Goal: Task Accomplishment & Management: Use online tool/utility

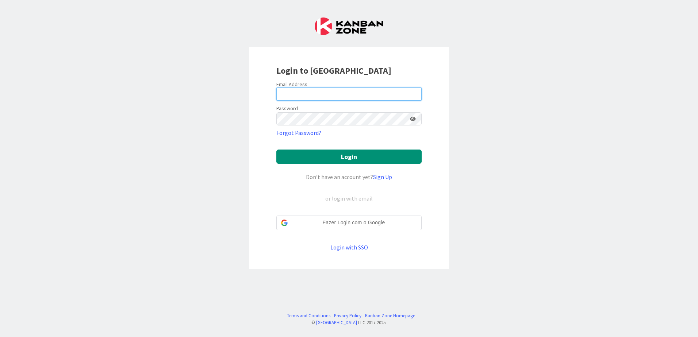
click at [310, 91] on input "email" at bounding box center [348, 94] width 145 height 13
click at [338, 94] on input "email" at bounding box center [348, 94] width 145 height 13
type input "[PERSON_NAME][EMAIL_ADDRESS][DOMAIN_NAME]"
click at [276, 150] on button "Login" at bounding box center [348, 157] width 145 height 14
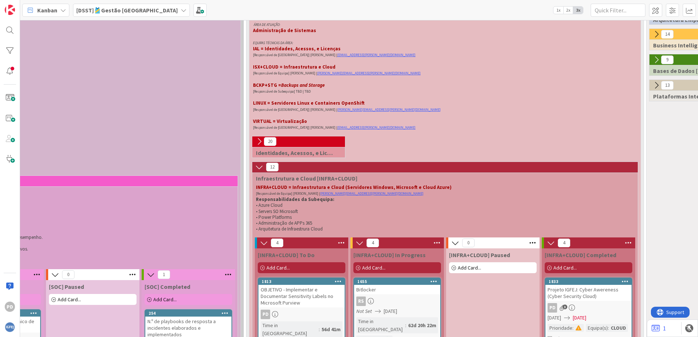
scroll to position [146, 180]
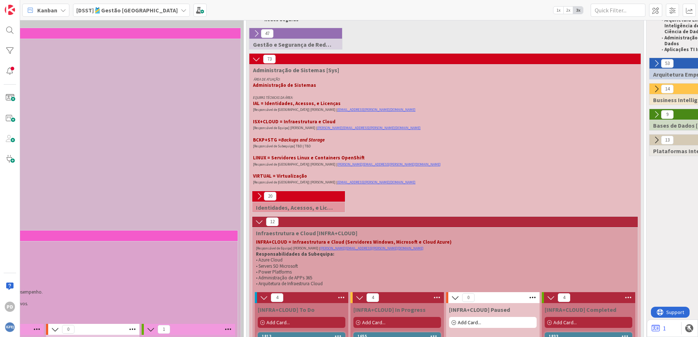
click at [260, 60] on icon at bounding box center [256, 59] width 8 height 8
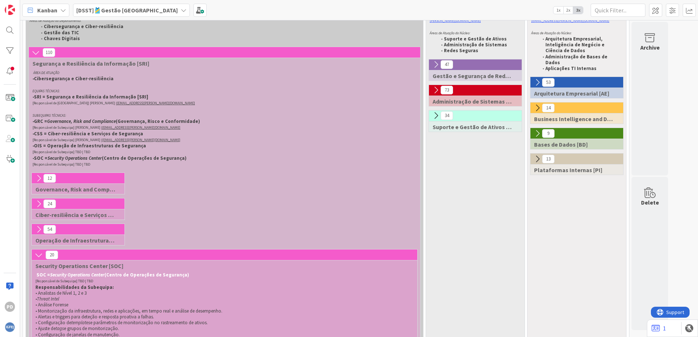
scroll to position [110, 0]
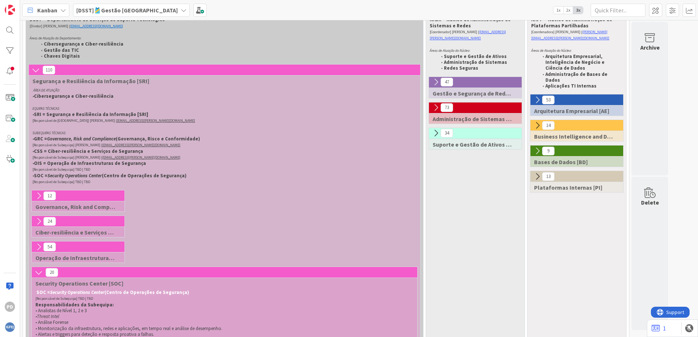
click at [438, 104] on icon at bounding box center [436, 108] width 8 height 8
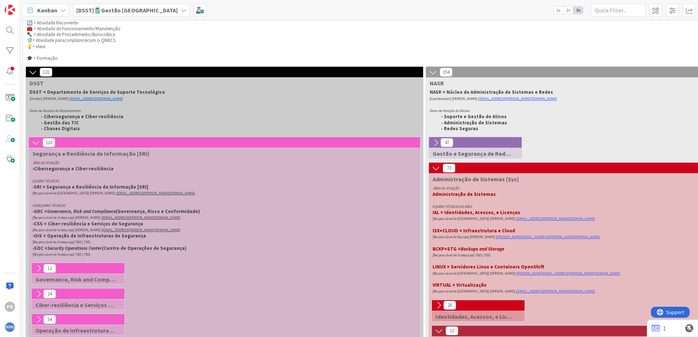
scroll to position [0, 0]
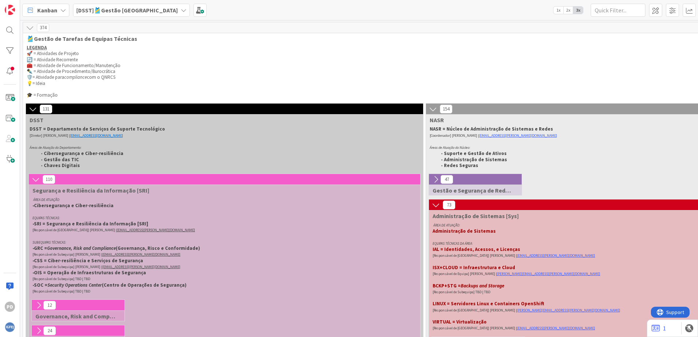
click at [33, 107] on icon at bounding box center [33, 109] width 8 height 8
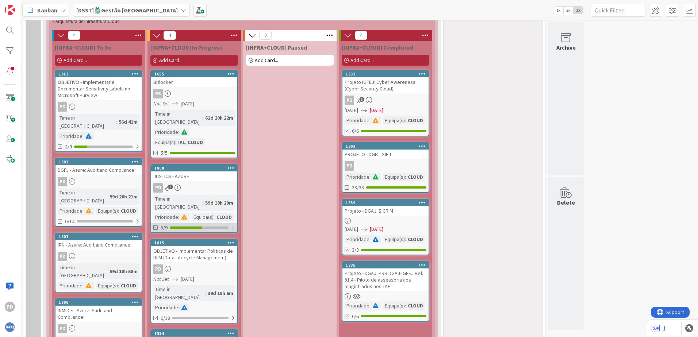
scroll to position [511, 0]
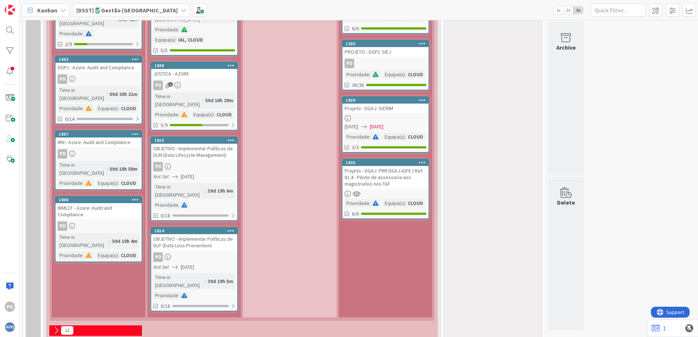
click at [104, 255] on div "[INFRA+CLOUD] To Do Add Card... 1813 OBJETIVO - Implementar e Documentar Sensit…" at bounding box center [98, 127] width 93 height 379
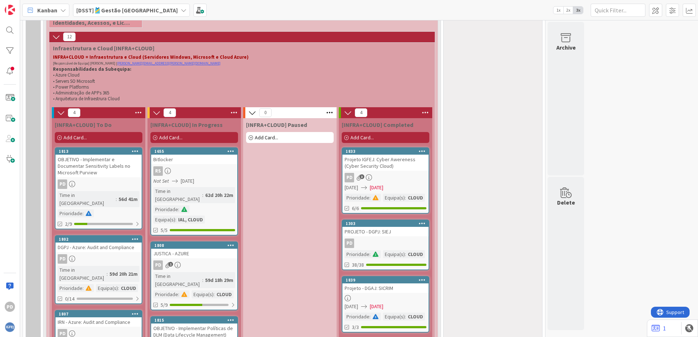
scroll to position [329, 0]
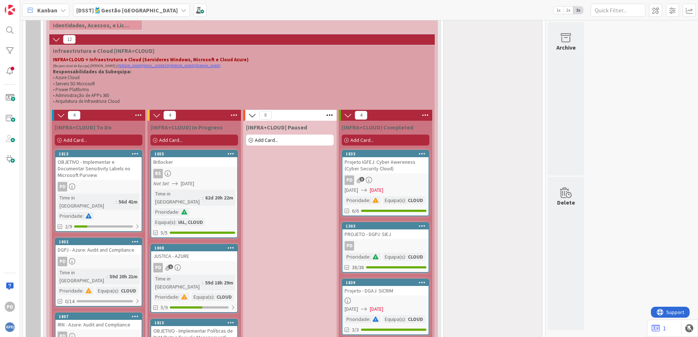
click at [84, 138] on span "Add Card..." at bounding box center [75, 140] width 23 height 7
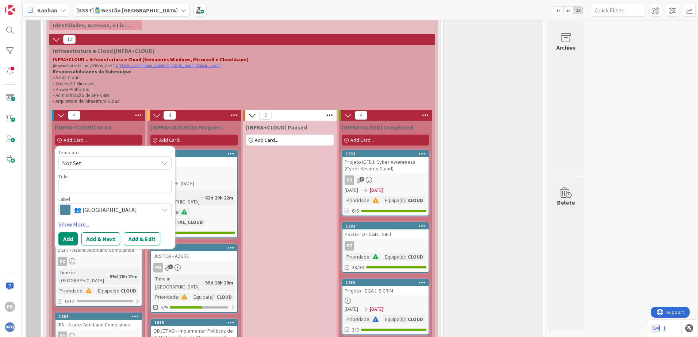
click at [81, 183] on textarea at bounding box center [114, 186] width 113 height 13
type textarea "x"
type textarea "A"
type textarea "x"
type textarea "Az"
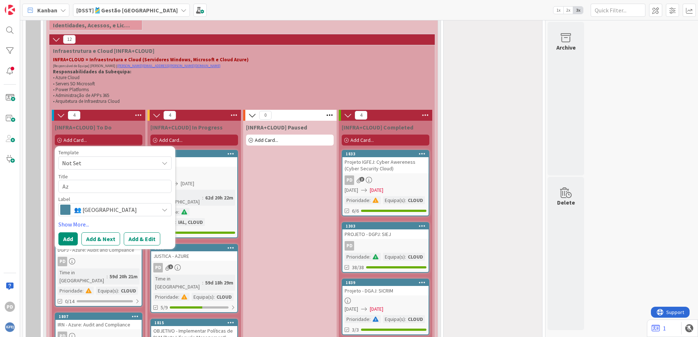
type textarea "x"
type textarea "Azu"
type textarea "x"
type textarea "Azur"
type textarea "x"
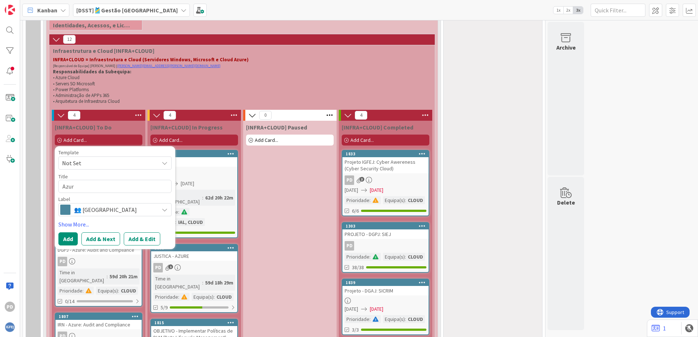
type textarea "Azure"
type textarea "x"
type textarea "Azure"
type textarea "x"
type textarea "Azure -"
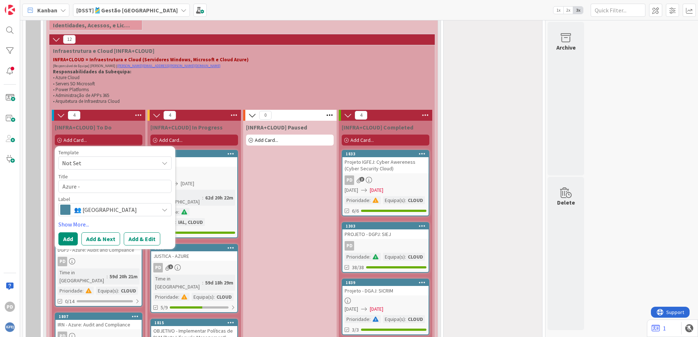
type textarea "x"
type textarea "Azure -"
type textarea "x"
type textarea "Azure - P"
type textarea "x"
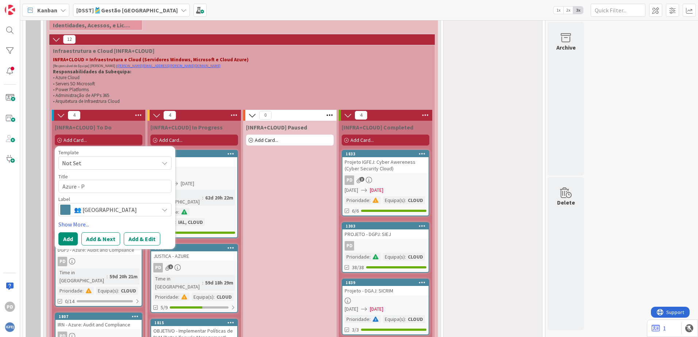
type textarea "Azure - Po"
type textarea "x"
type textarea "Azure - Pol"
type textarea "x"
type textarea "Azure - Poli"
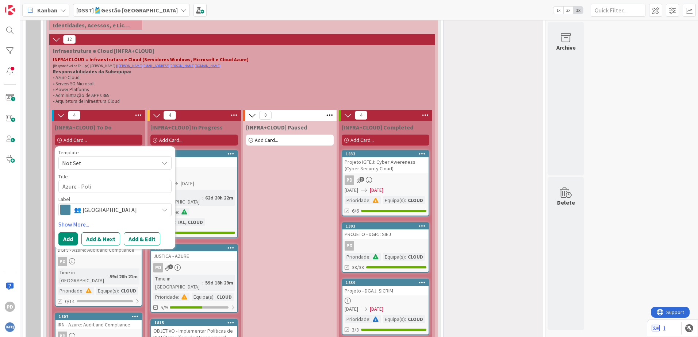
type textarea "x"
type textarea "Azure - Polic"
type textarea "x"
type textarea "Azure - Policy"
click at [98, 209] on span "👥 [GEOGRAPHIC_DATA]" at bounding box center [114, 210] width 81 height 10
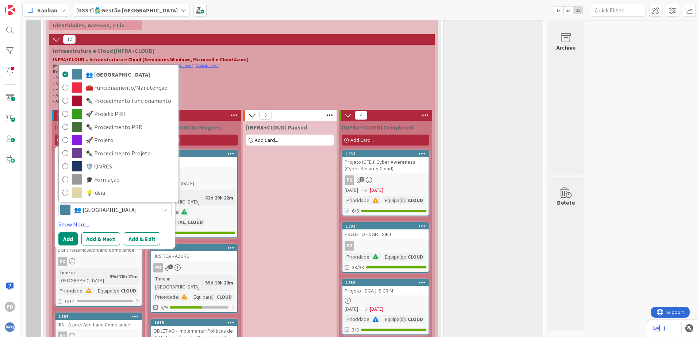
click at [95, 208] on span "👥 [GEOGRAPHIC_DATA]" at bounding box center [114, 210] width 81 height 10
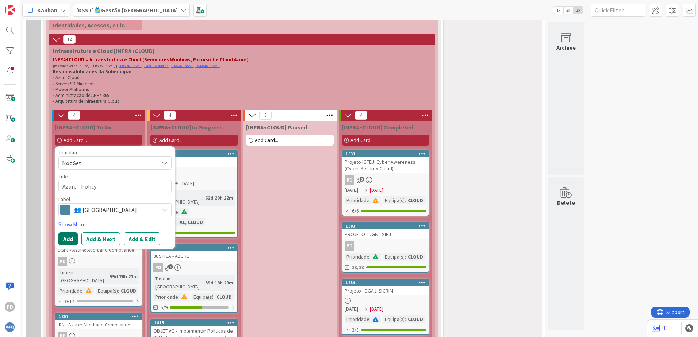
click at [64, 237] on button "Add" at bounding box center [67, 239] width 19 height 13
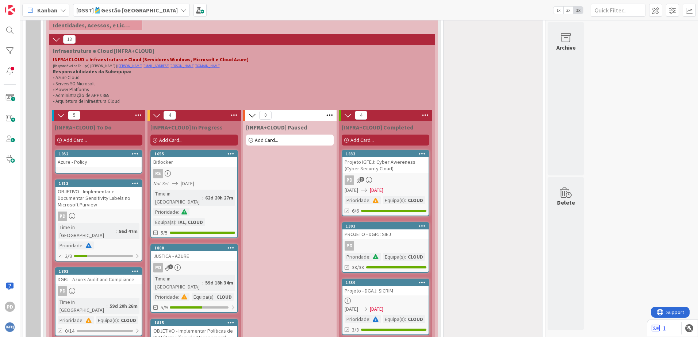
click at [89, 166] on div "Azure - Policy" at bounding box center [98, 161] width 86 height 9
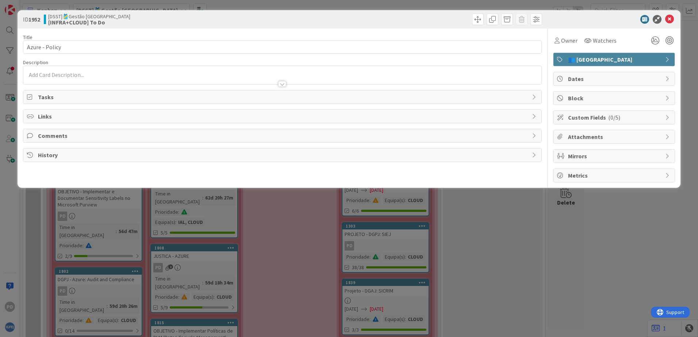
click at [50, 78] on div at bounding box center [282, 81] width 518 height 8
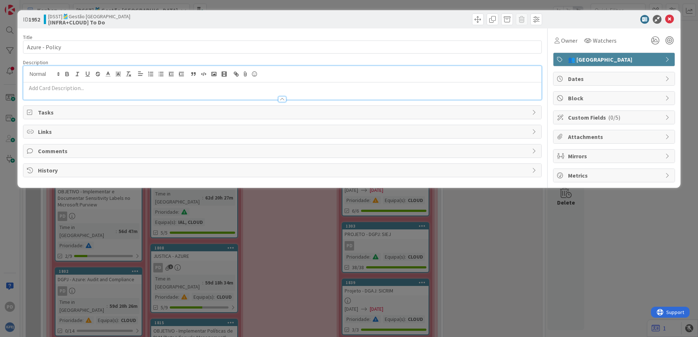
click at [47, 93] on div at bounding box center [282, 96] width 518 height 8
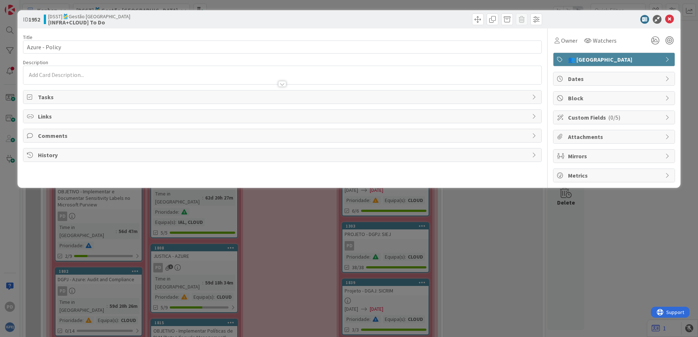
click at [49, 79] on div at bounding box center [282, 81] width 518 height 8
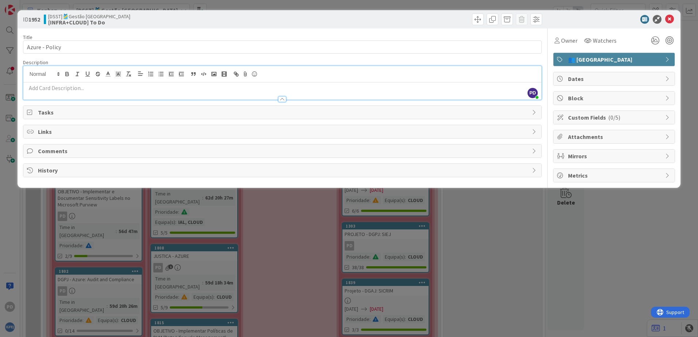
click at [50, 89] on p at bounding box center [282, 88] width 511 height 8
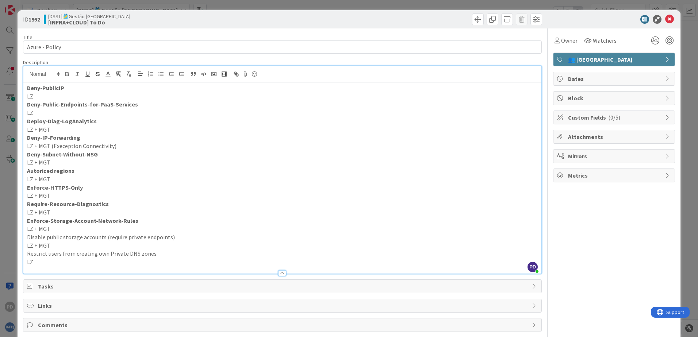
click at [630, 252] on div "Owner Watchers 👥 [GEOGRAPHIC_DATA] Dates Block Custom Fields ( 0/5 ) Attachment…" at bounding box center [614, 189] width 122 height 323
click at [668, 20] on icon at bounding box center [669, 19] width 9 height 9
